Goal: Task Accomplishment & Management: Manage account settings

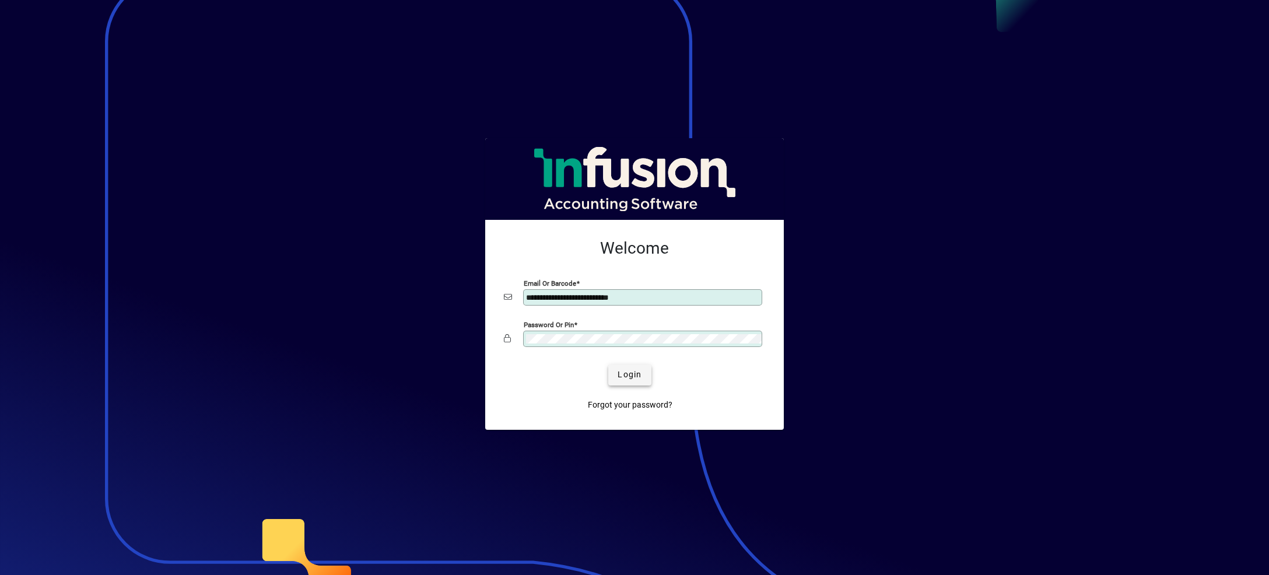
type input "**********"
click at [630, 376] on span "Login" at bounding box center [629, 374] width 24 height 12
